Goal: Download file/media

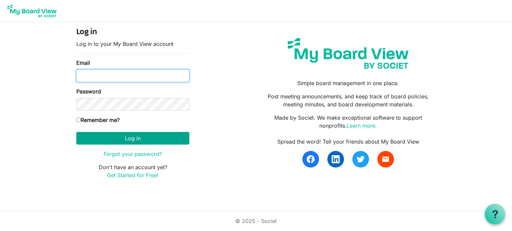
type input "karen@gths.ca"
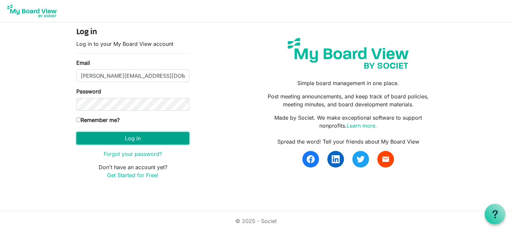
click at [129, 139] on button "Log in" at bounding box center [132, 138] width 113 height 13
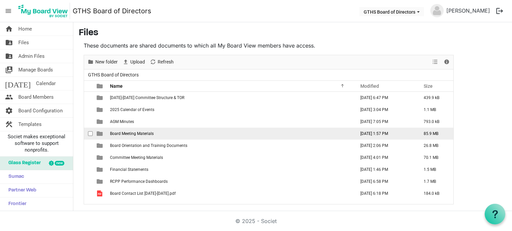
click at [132, 135] on span "Board Meeting Materials" at bounding box center [132, 134] width 44 height 5
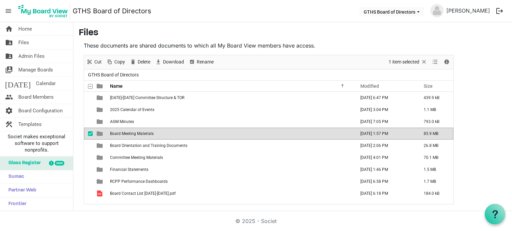
click at [132, 135] on span "Board Meeting Materials" at bounding box center [132, 134] width 44 height 5
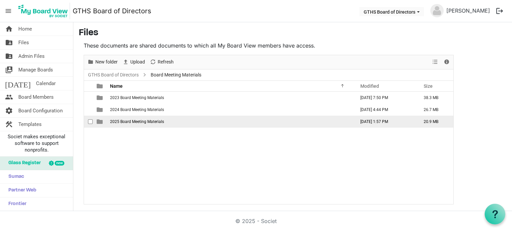
click at [134, 122] on span "2025 Board Meeting Materials" at bounding box center [137, 122] width 54 height 5
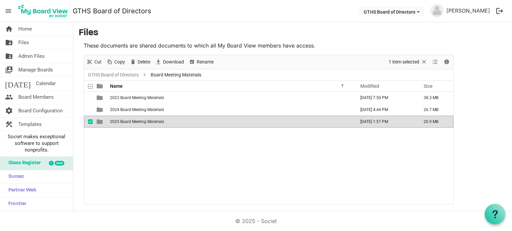
click at [134, 122] on span "2025 Board Meeting Materials" at bounding box center [137, 122] width 54 height 5
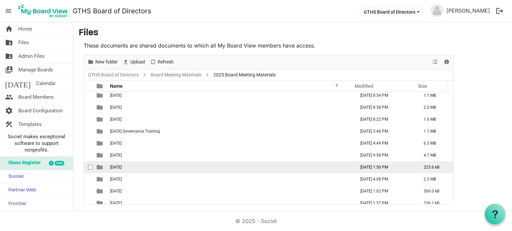
scroll to position [19, 0]
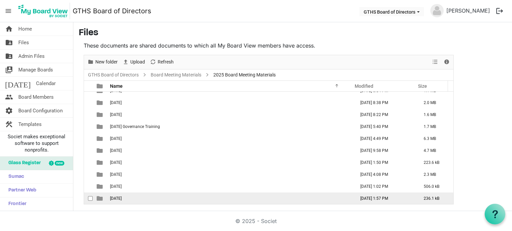
click at [116, 198] on span "[DATE]" at bounding box center [116, 199] width 12 height 5
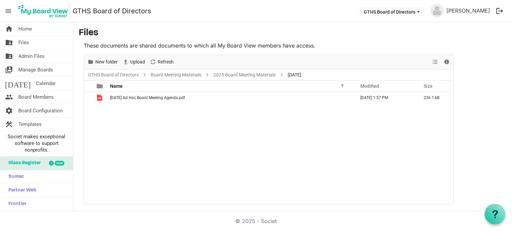
scroll to position [0, 0]
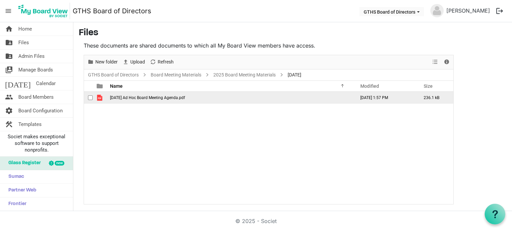
click at [141, 97] on span "[DATE] Ad Hoc Board Meeting Agenda.pdf" at bounding box center [147, 98] width 75 height 5
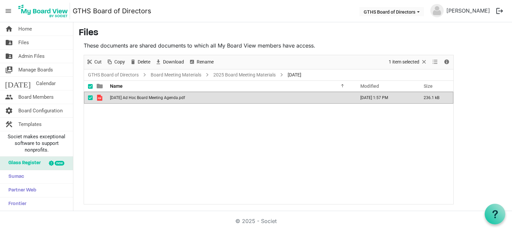
click at [141, 97] on span "[DATE] Ad Hoc Board Meeting Agenda.pdf" at bounding box center [147, 98] width 75 height 5
